Goal: Task Accomplishment & Management: Complete application form

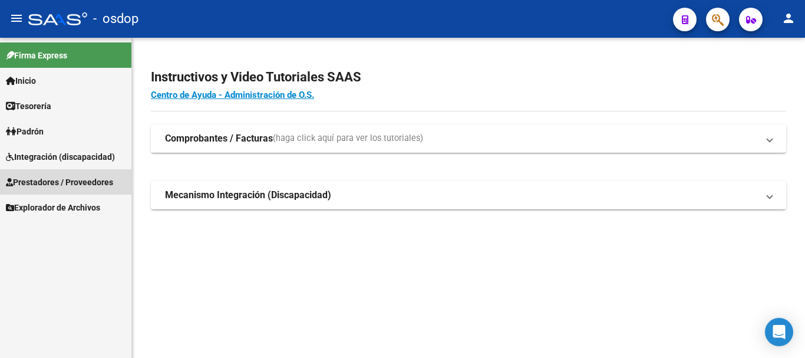
click at [87, 176] on span "Prestadores / Proveedores" at bounding box center [59, 182] width 107 height 13
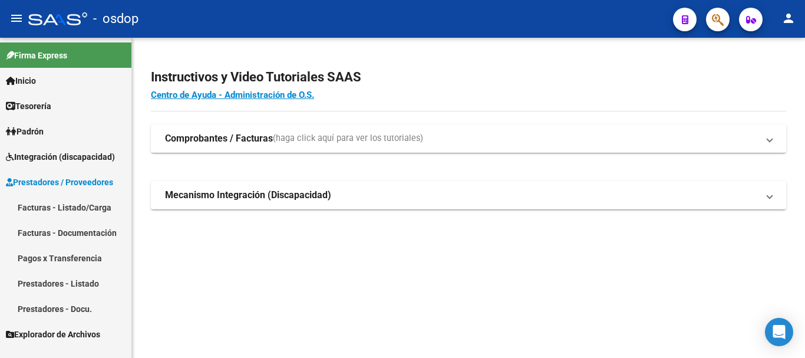
click at [86, 196] on link "Facturas - Listado/Carga" at bounding box center [65, 206] width 131 height 25
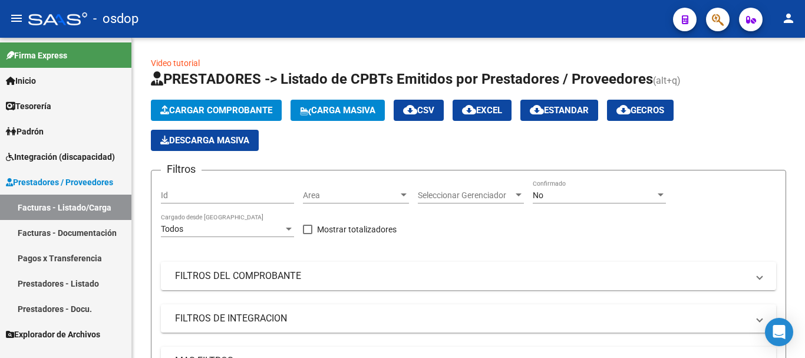
click at [61, 286] on link "Prestadores - Listado" at bounding box center [65, 282] width 131 height 25
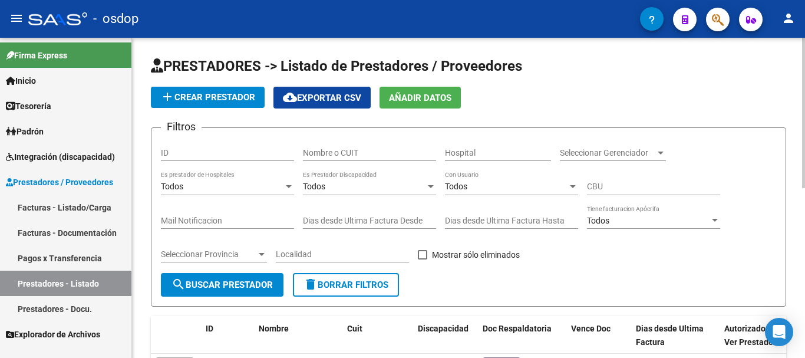
click at [330, 148] on input "Nombre o CUIT" at bounding box center [369, 153] width 133 height 10
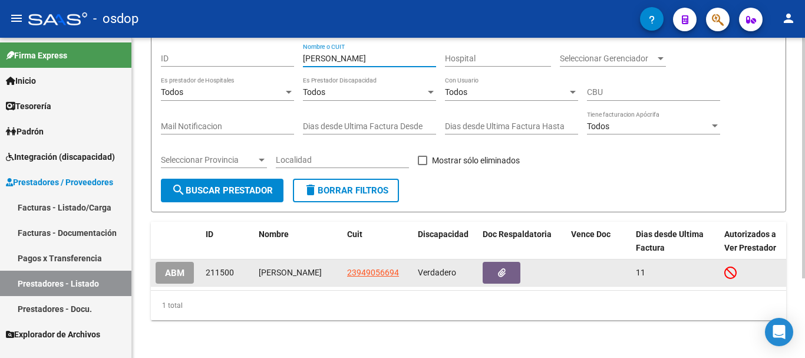
type input "[PERSON_NAME]"
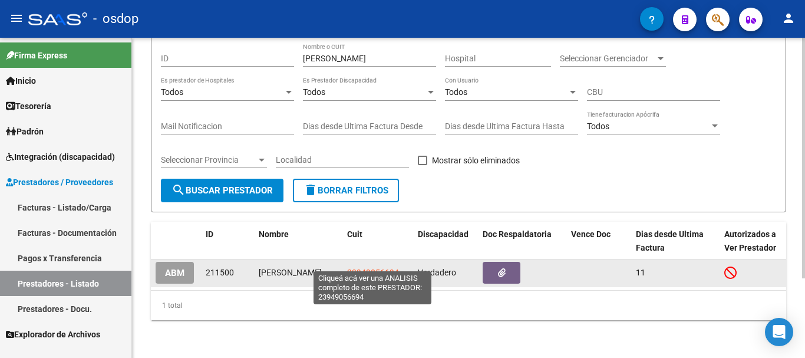
click at [371, 267] on span "23949056694" at bounding box center [373, 271] width 52 height 9
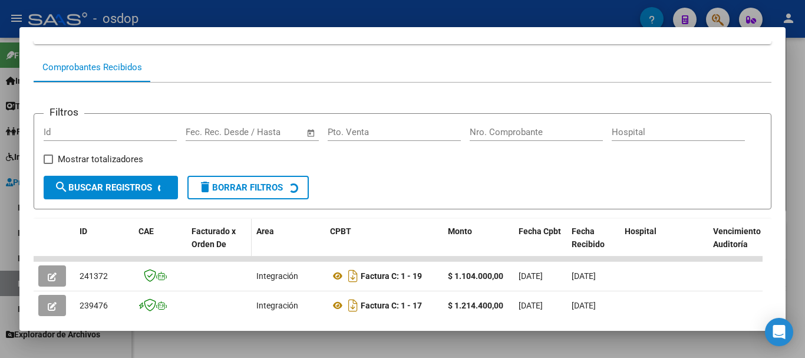
scroll to position [204, 0]
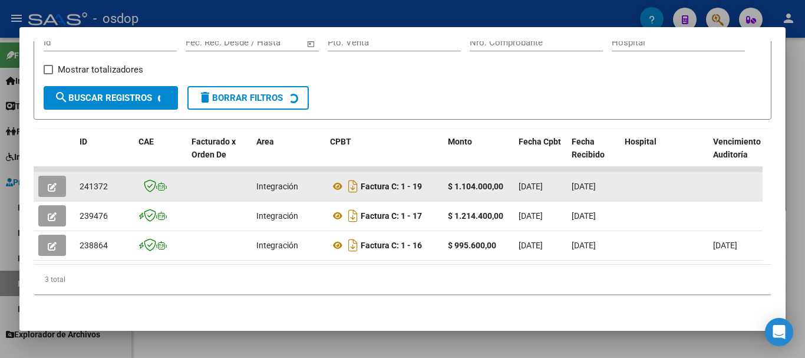
click at [53, 183] on icon "button" at bounding box center [52, 187] width 9 height 9
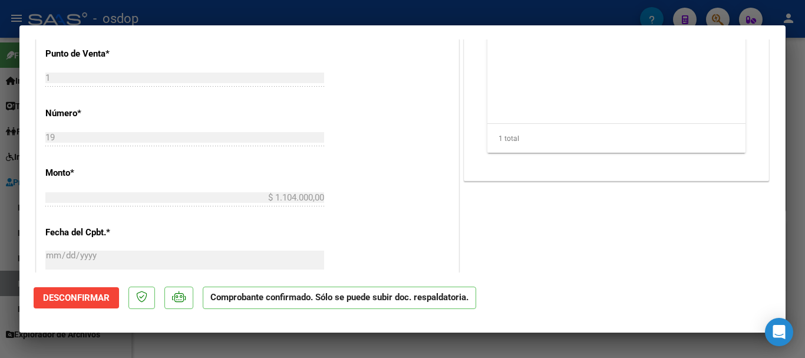
scroll to position [412, 0]
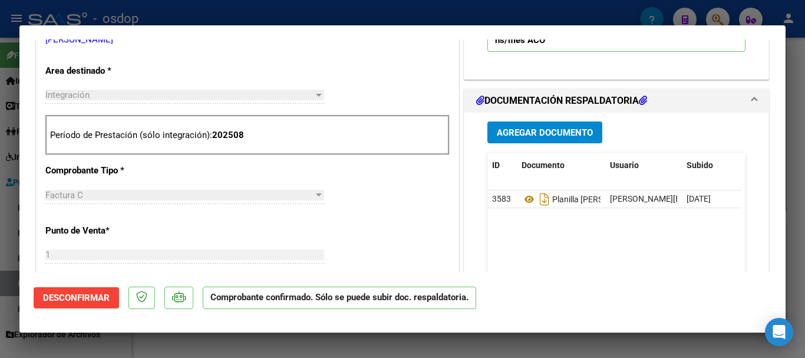
click at [243, 15] on div at bounding box center [402, 179] width 805 height 358
type input "$ 0,00"
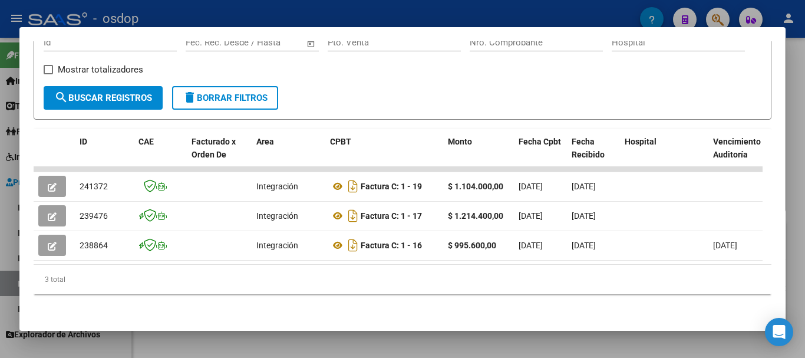
click at [366, 7] on div at bounding box center [402, 179] width 805 height 358
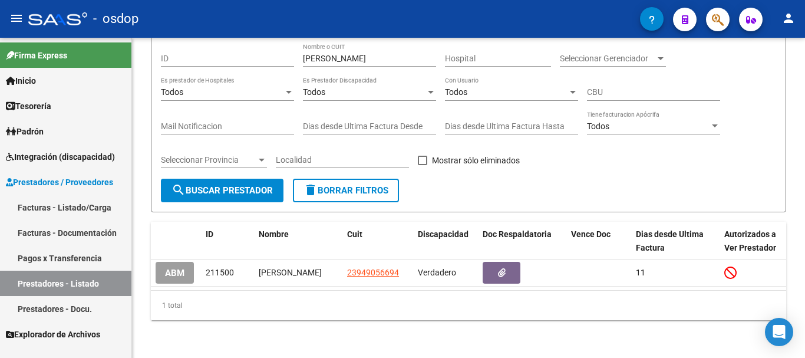
click at [84, 208] on link "Facturas - Listado/Carga" at bounding box center [65, 206] width 131 height 25
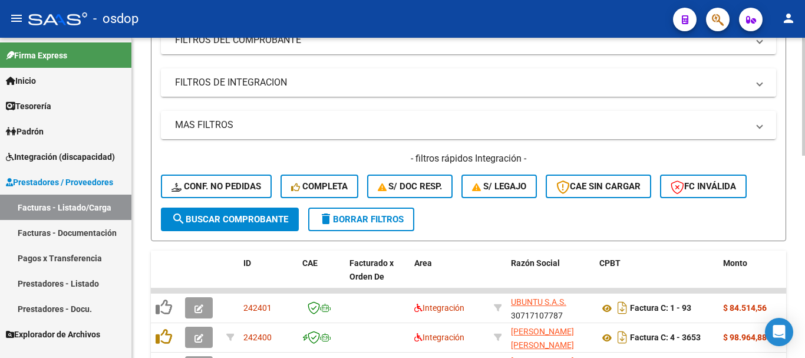
scroll to position [177, 0]
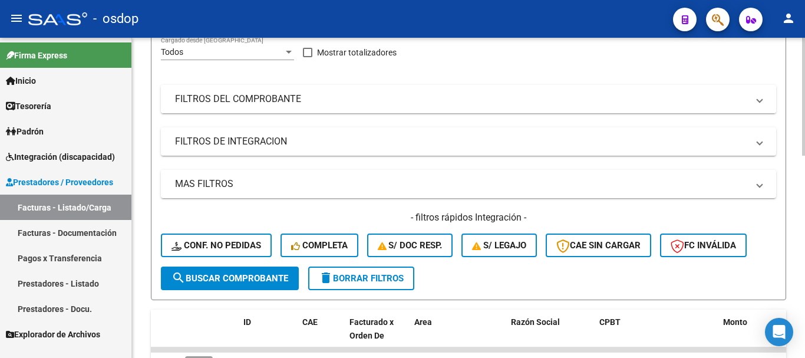
click at [308, 96] on mat-panel-title "FILTROS DEL COMPROBANTE" at bounding box center [461, 98] width 573 height 13
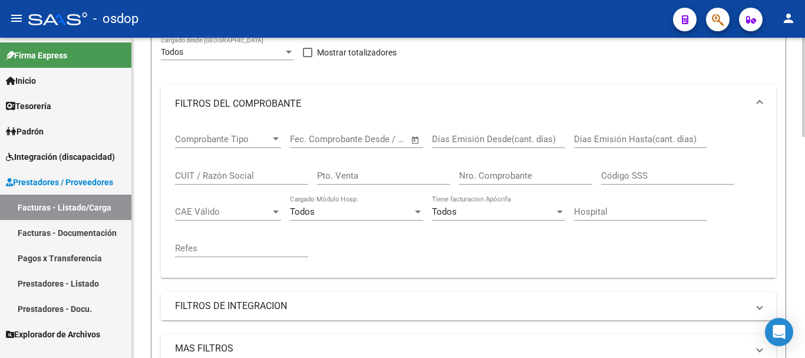
click at [224, 177] on input "CUIT / Razón Social" at bounding box center [241, 175] width 133 height 11
type input "b"
click at [274, 304] on mat-panel-title "FILTROS DE INTEGRACION" at bounding box center [461, 305] width 573 height 13
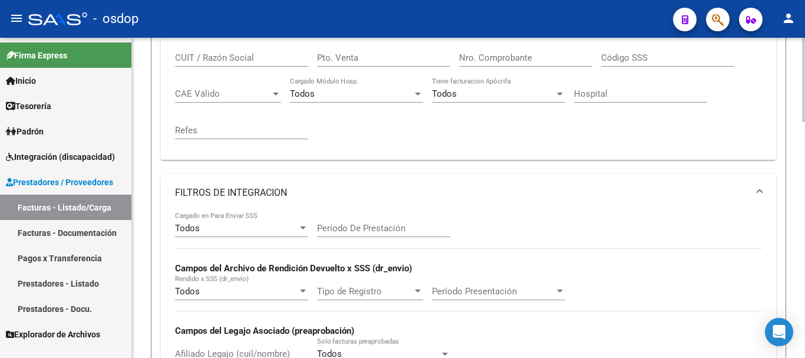
scroll to position [353, 0]
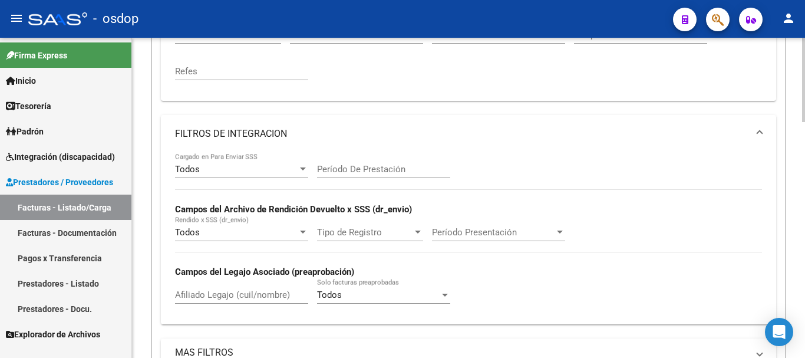
click at [220, 293] on input "Afiliado Legajo (cuil/nombre)" at bounding box center [241, 294] width 133 height 11
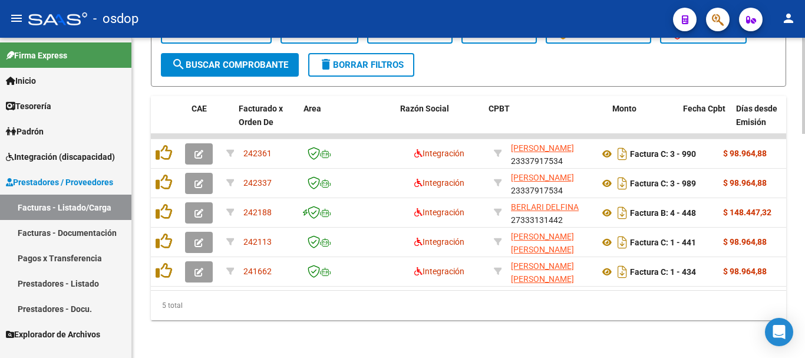
scroll to position [0, 111]
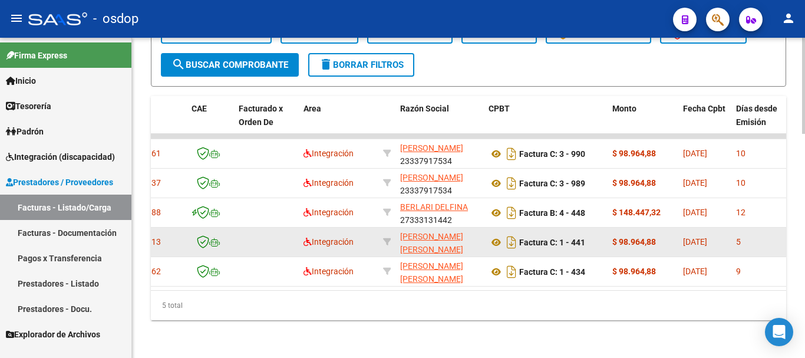
type input "20567324436"
click at [391, 231] on datatable-body-cell at bounding box center [386, 241] width 17 height 29
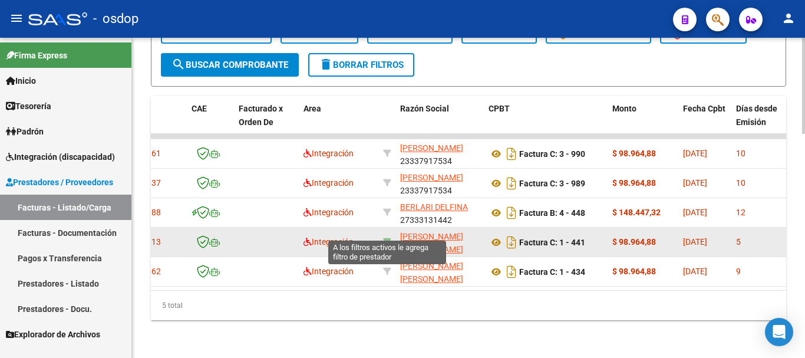
click at [386, 237] on icon at bounding box center [387, 241] width 8 height 8
type input "27328376844"
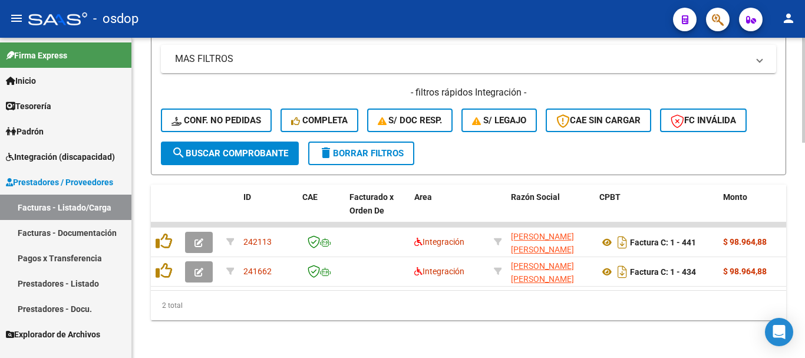
scroll to position [480, 0]
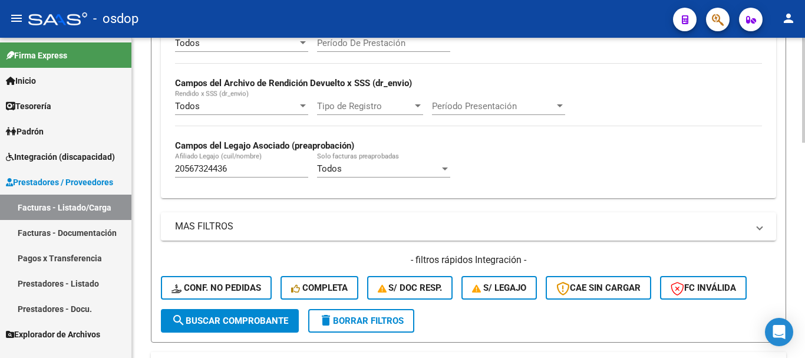
click at [217, 167] on input "20567324436" at bounding box center [241, 168] width 133 height 11
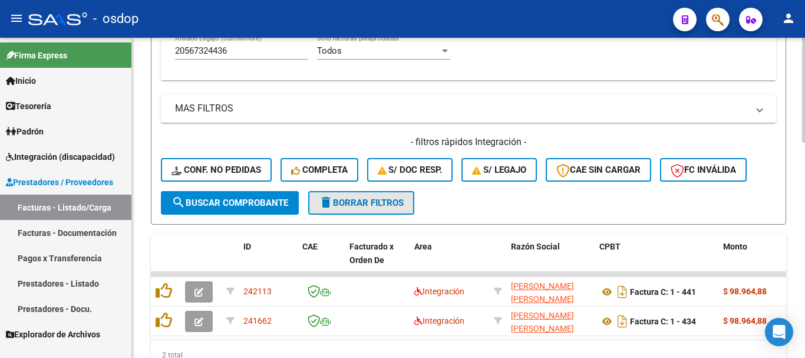
click at [382, 206] on span "delete Borrar Filtros" at bounding box center [361, 202] width 85 height 11
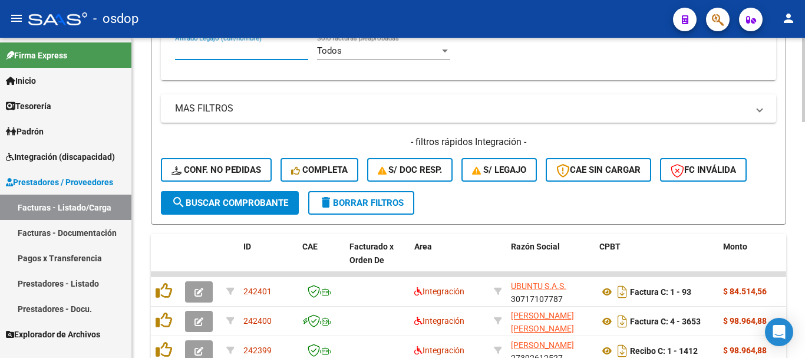
click at [260, 54] on input "Afiliado Legajo (cuil/nombre)" at bounding box center [241, 50] width 133 height 11
paste input "20567324436"
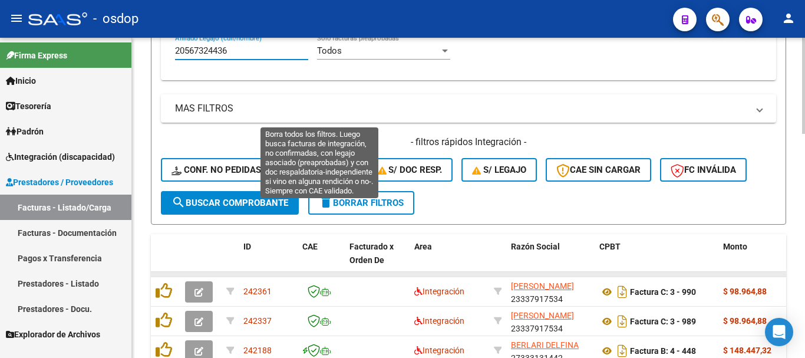
scroll to position [745, 0]
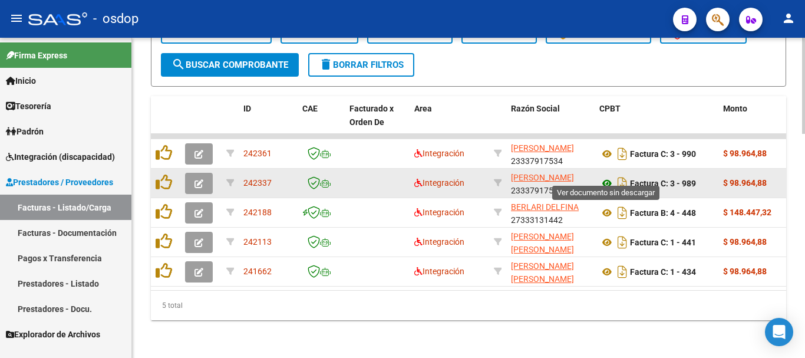
type input "20567324436"
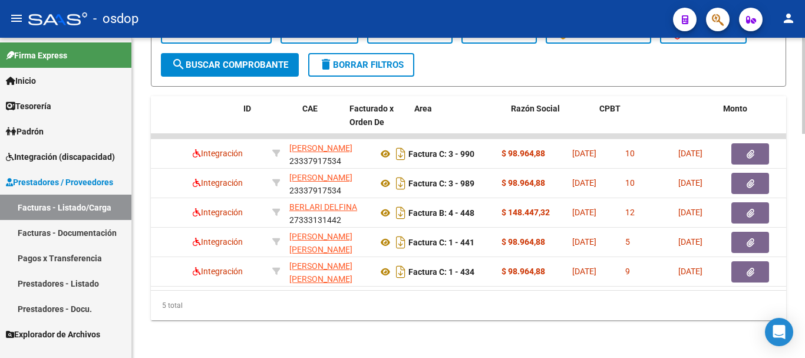
scroll to position [0, 0]
